Goal: Ask a question

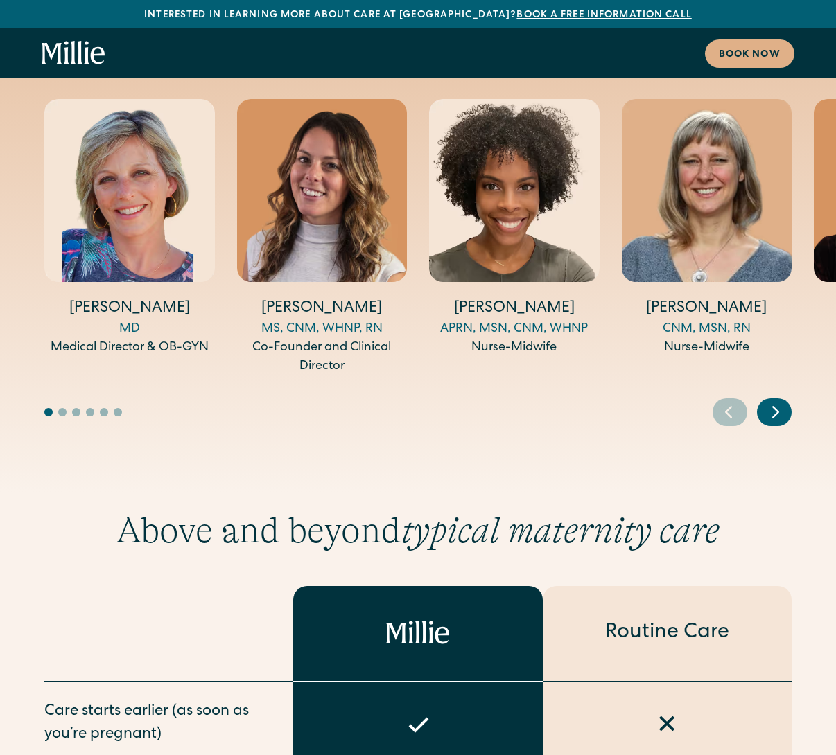
scroll to position [4851, 0]
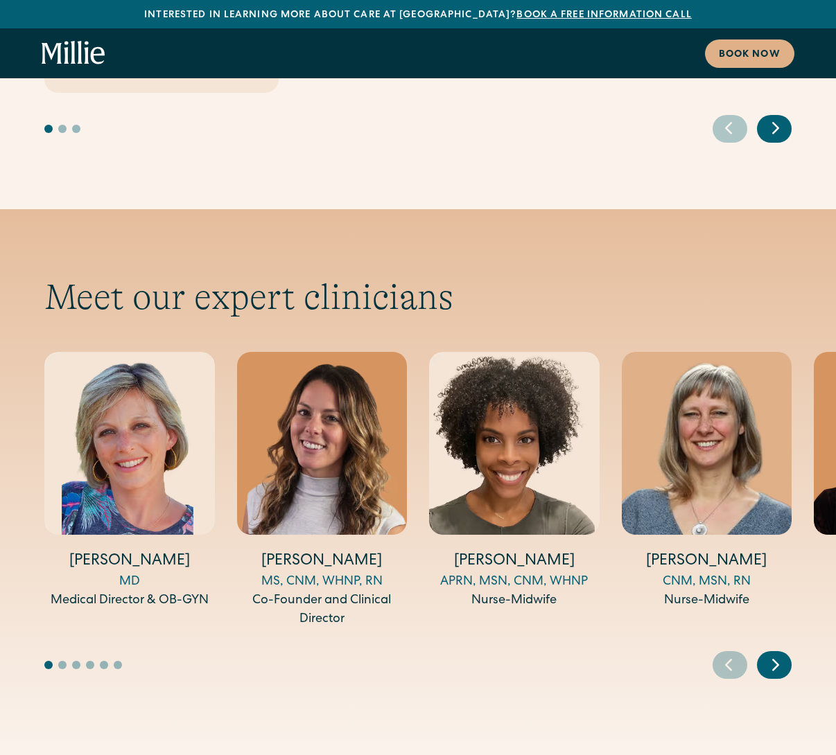
click at [775, 660] on icon "Next slide" at bounding box center [776, 665] width 6 height 10
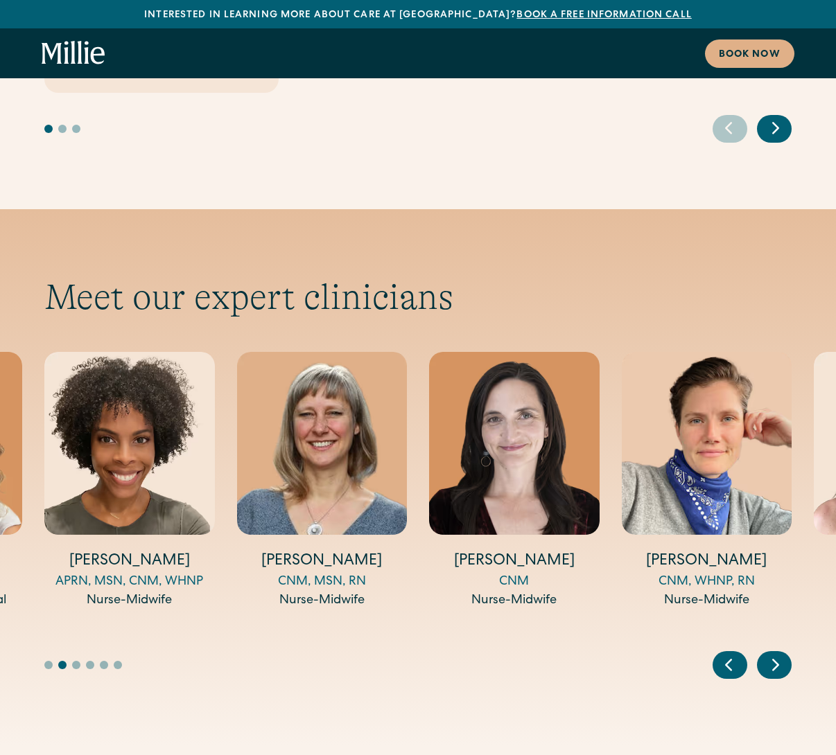
click at [775, 660] on icon "Next slide" at bounding box center [776, 665] width 6 height 10
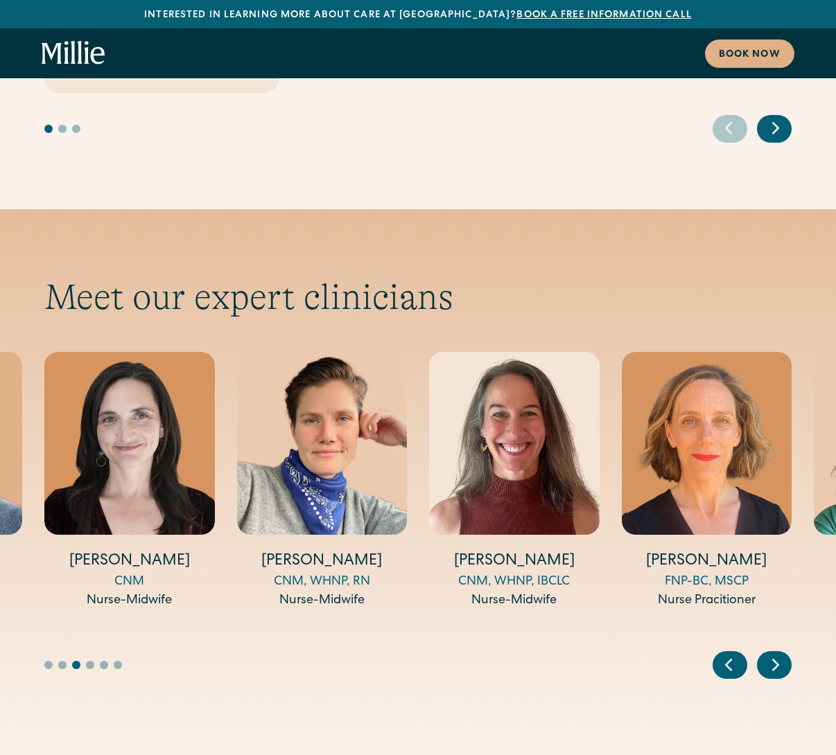
click at [777, 654] on icon "Next slide" at bounding box center [775, 664] width 21 height 21
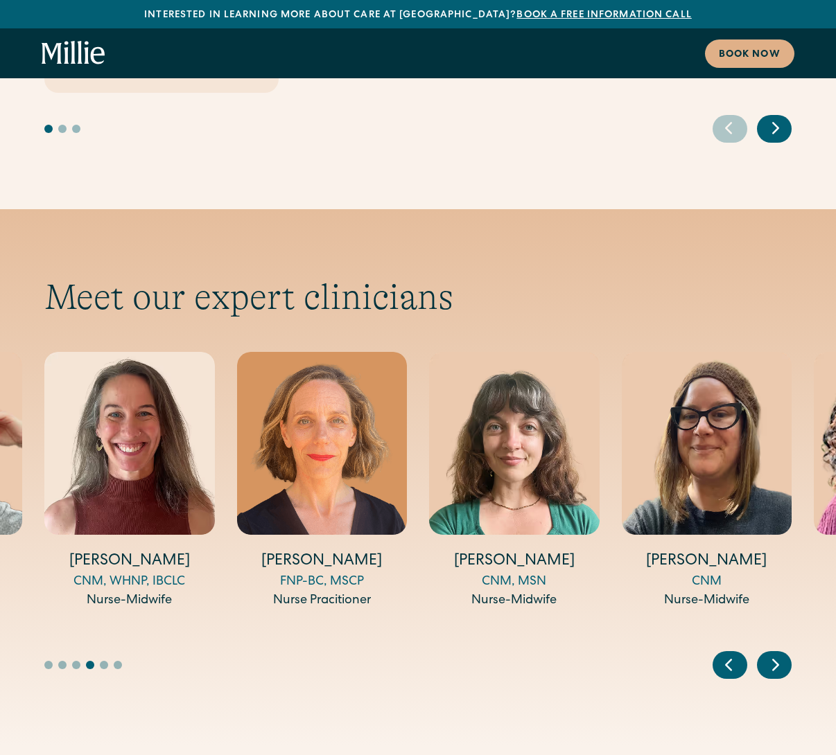
click at [777, 654] on icon "Next slide" at bounding box center [775, 664] width 21 height 21
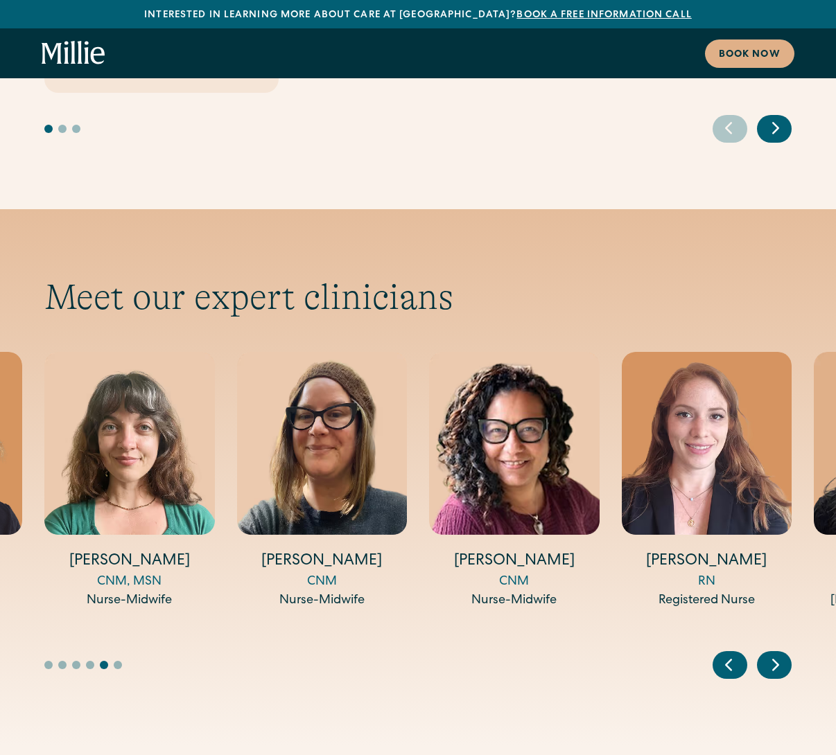
click at [777, 654] on icon "Next slide" at bounding box center [775, 664] width 21 height 21
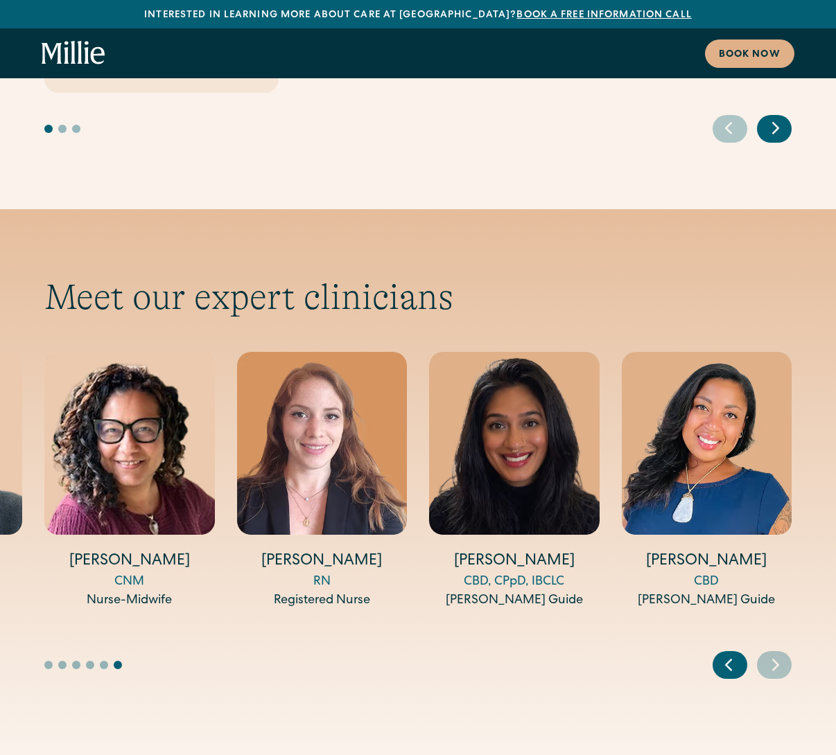
click at [774, 660] on icon "Next slide" at bounding box center [776, 665] width 6 height 10
click at [733, 654] on icon "Previous slide" at bounding box center [728, 664] width 21 height 21
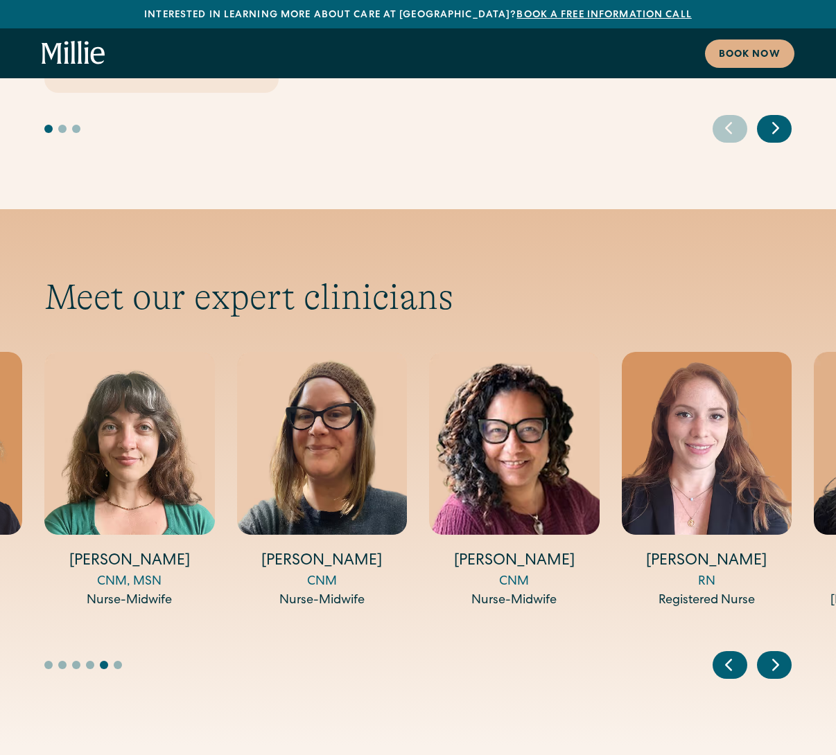
click at [733, 654] on icon "Previous slide" at bounding box center [728, 664] width 21 height 21
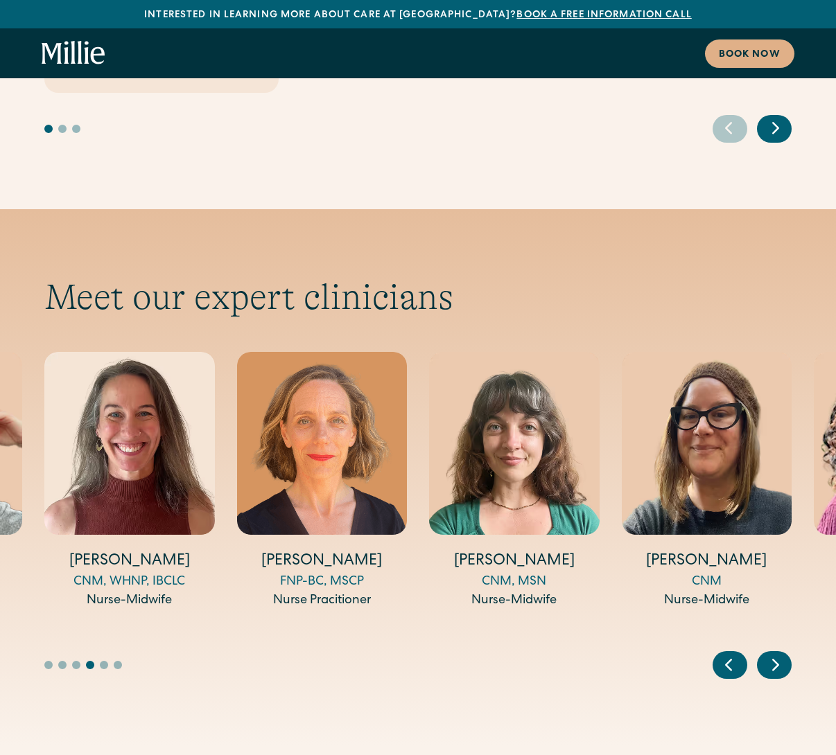
click at [734, 654] on icon "Previous slide" at bounding box center [728, 664] width 21 height 21
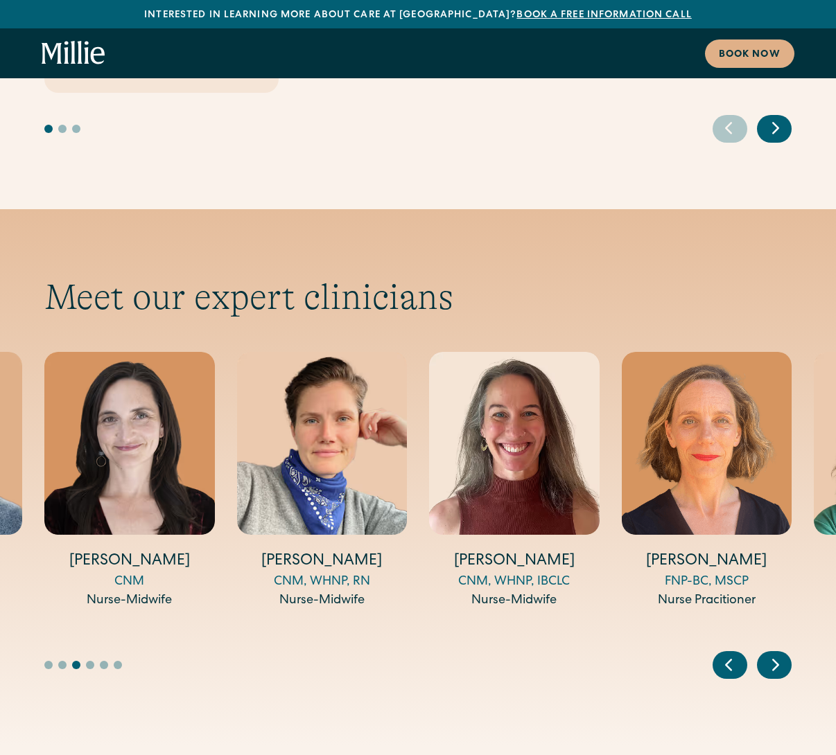
click at [737, 654] on icon "Previous slide" at bounding box center [728, 664] width 21 height 21
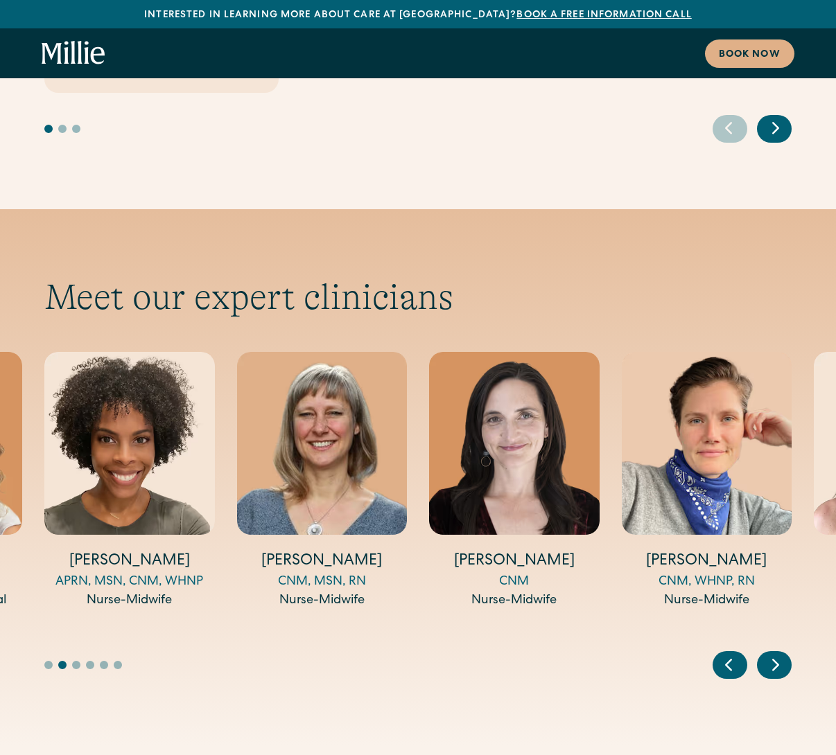
click at [736, 654] on icon "Previous slide" at bounding box center [728, 664] width 21 height 21
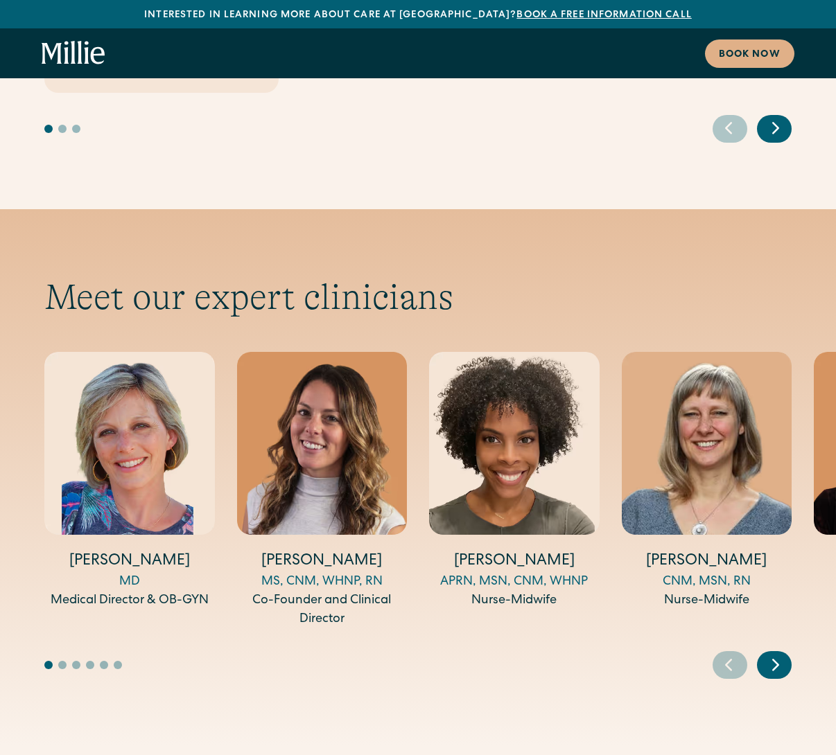
click at [777, 660] on icon "Next slide" at bounding box center [776, 665] width 6 height 10
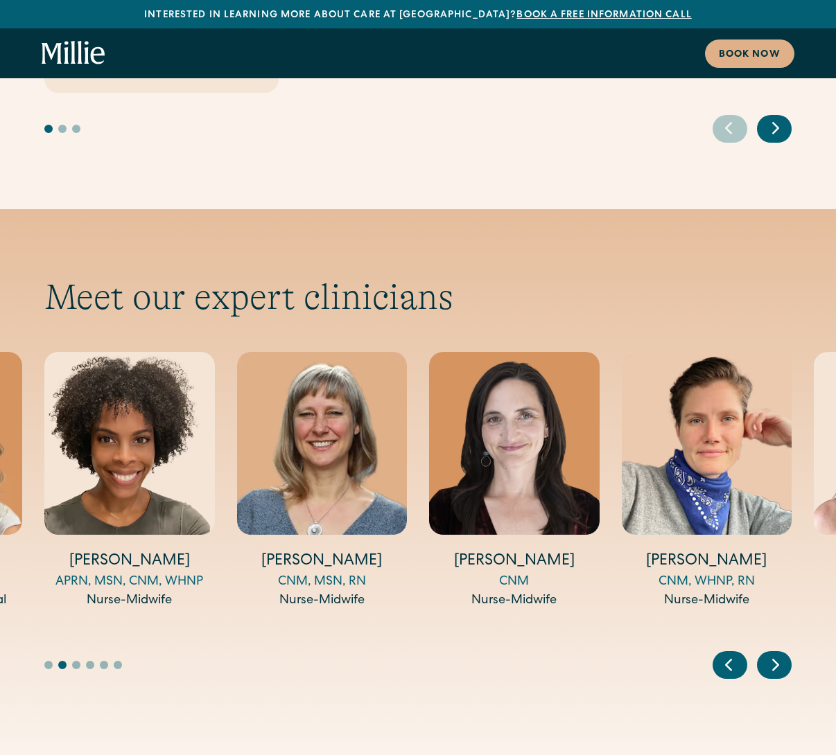
click at [777, 660] on icon "Next slide" at bounding box center [776, 665] width 6 height 10
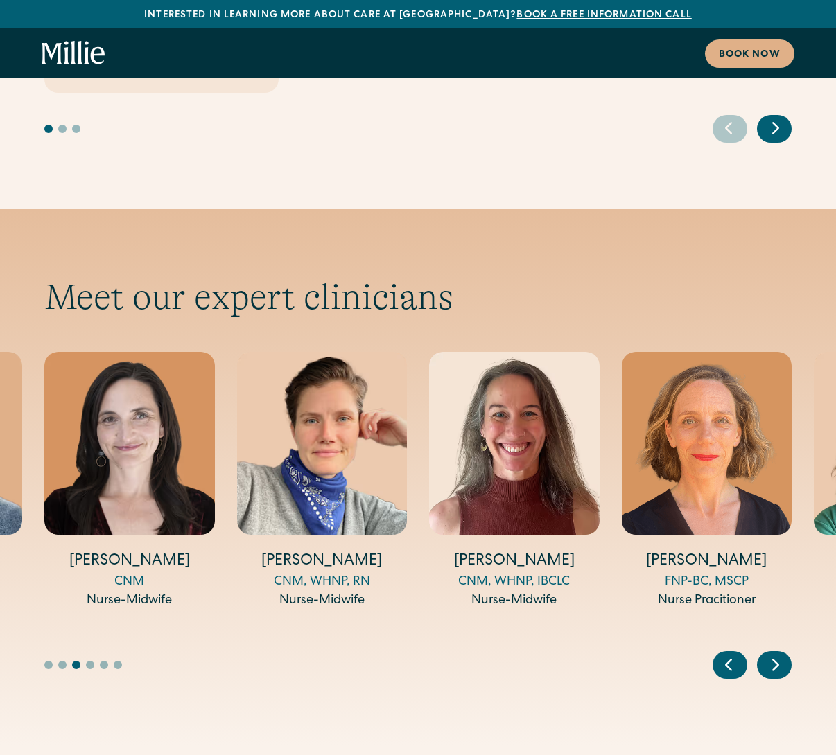
click at [777, 660] on icon "Next slide" at bounding box center [776, 665] width 6 height 10
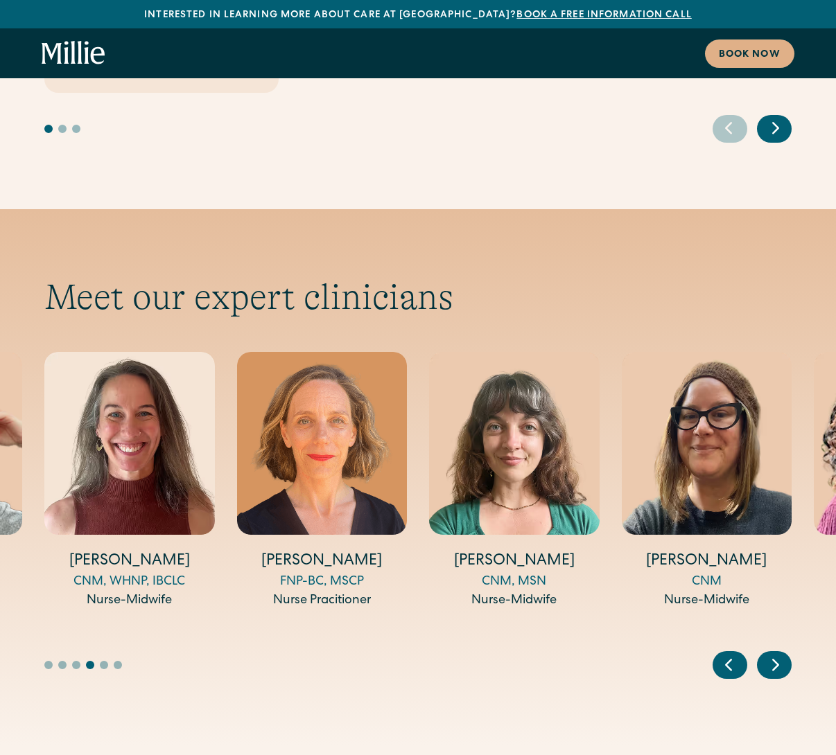
click at [775, 654] on icon "Next slide" at bounding box center [775, 664] width 21 height 21
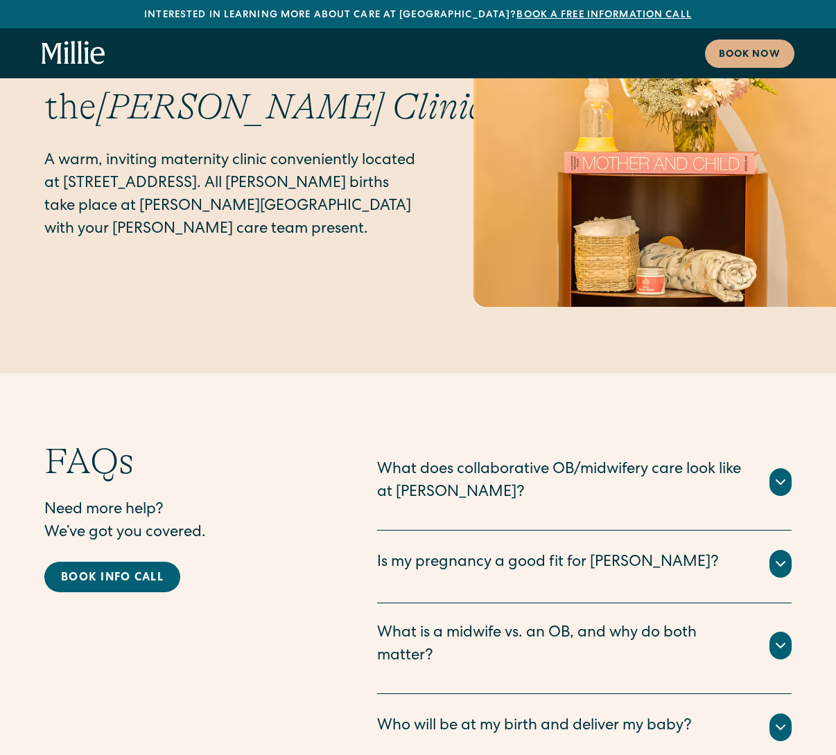
scroll to position [7138, 0]
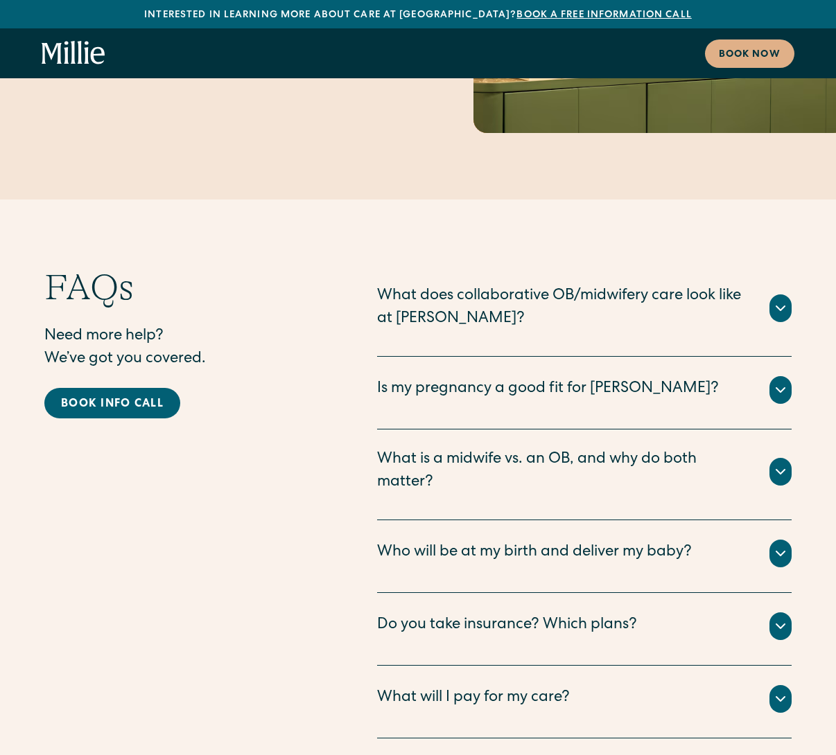
click at [696, 613] on div "Do you take insurance? Which plans?" at bounding box center [584, 627] width 414 height 28
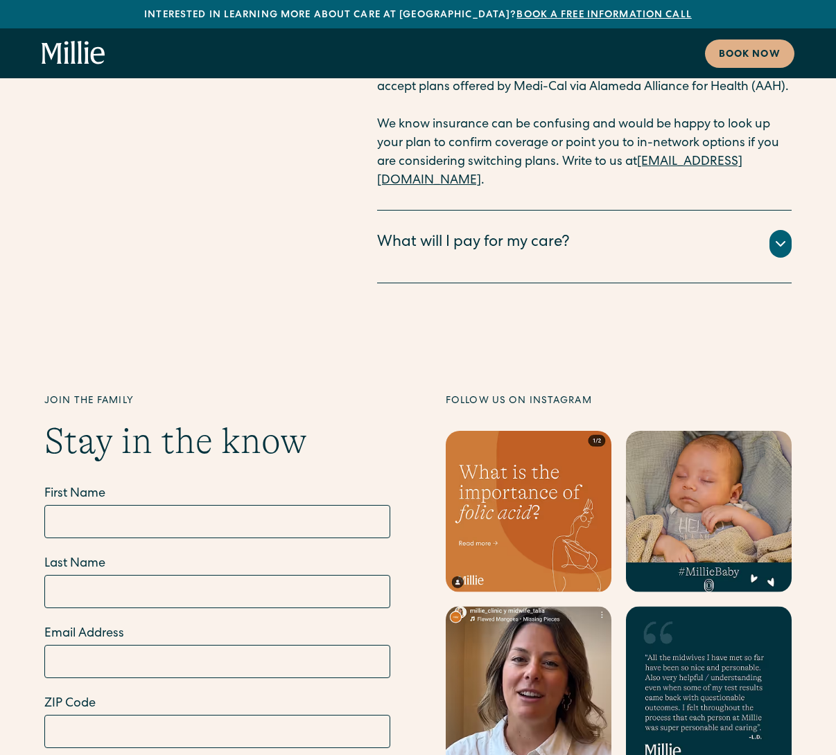
scroll to position [8155, 0]
